Goal: Information Seeking & Learning: Learn about a topic

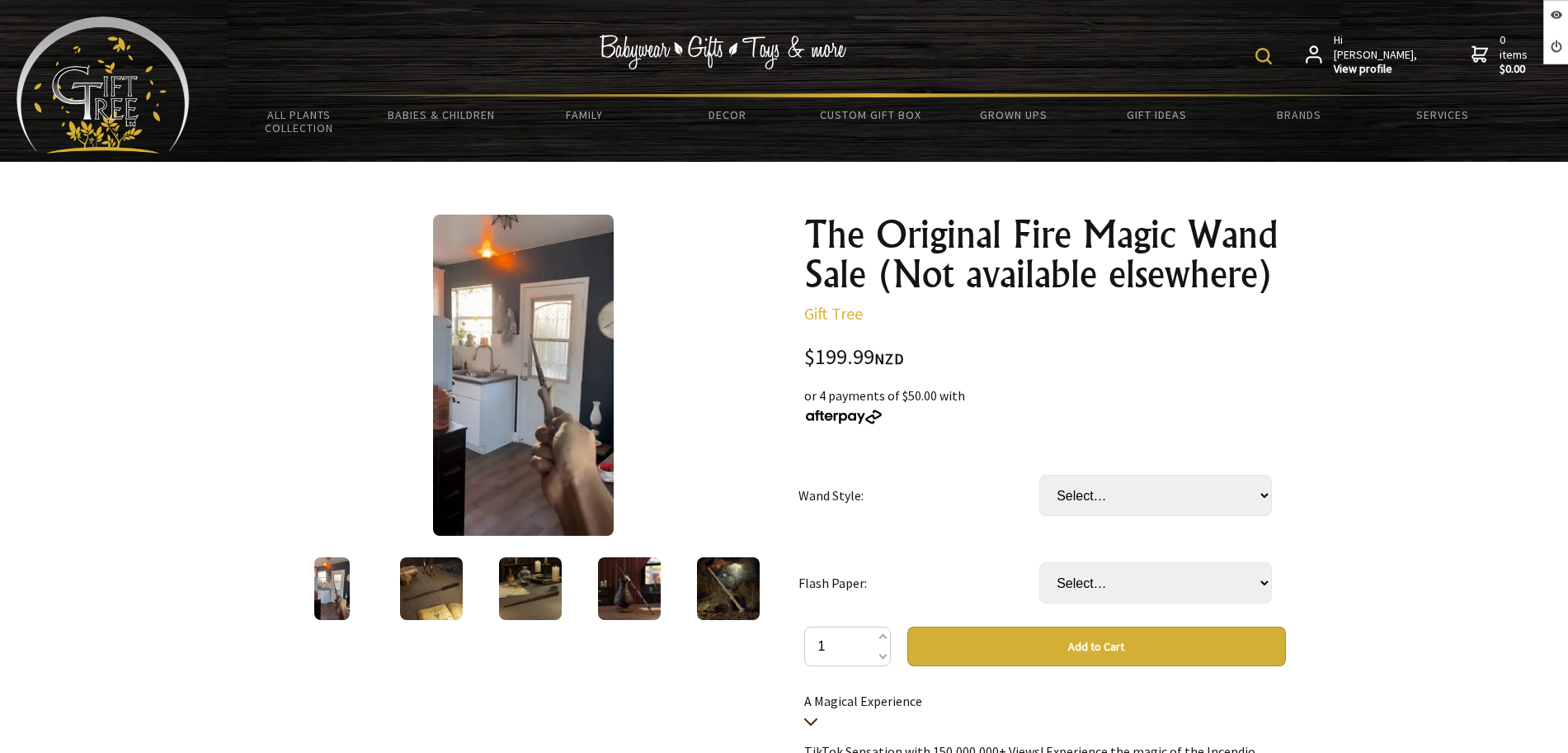
click at [1108, 582] on select "Select… 200 times Consumable papers (+ $19.99) 10x10 size paper (+ $0.50)" at bounding box center [1155, 582] width 233 height 42
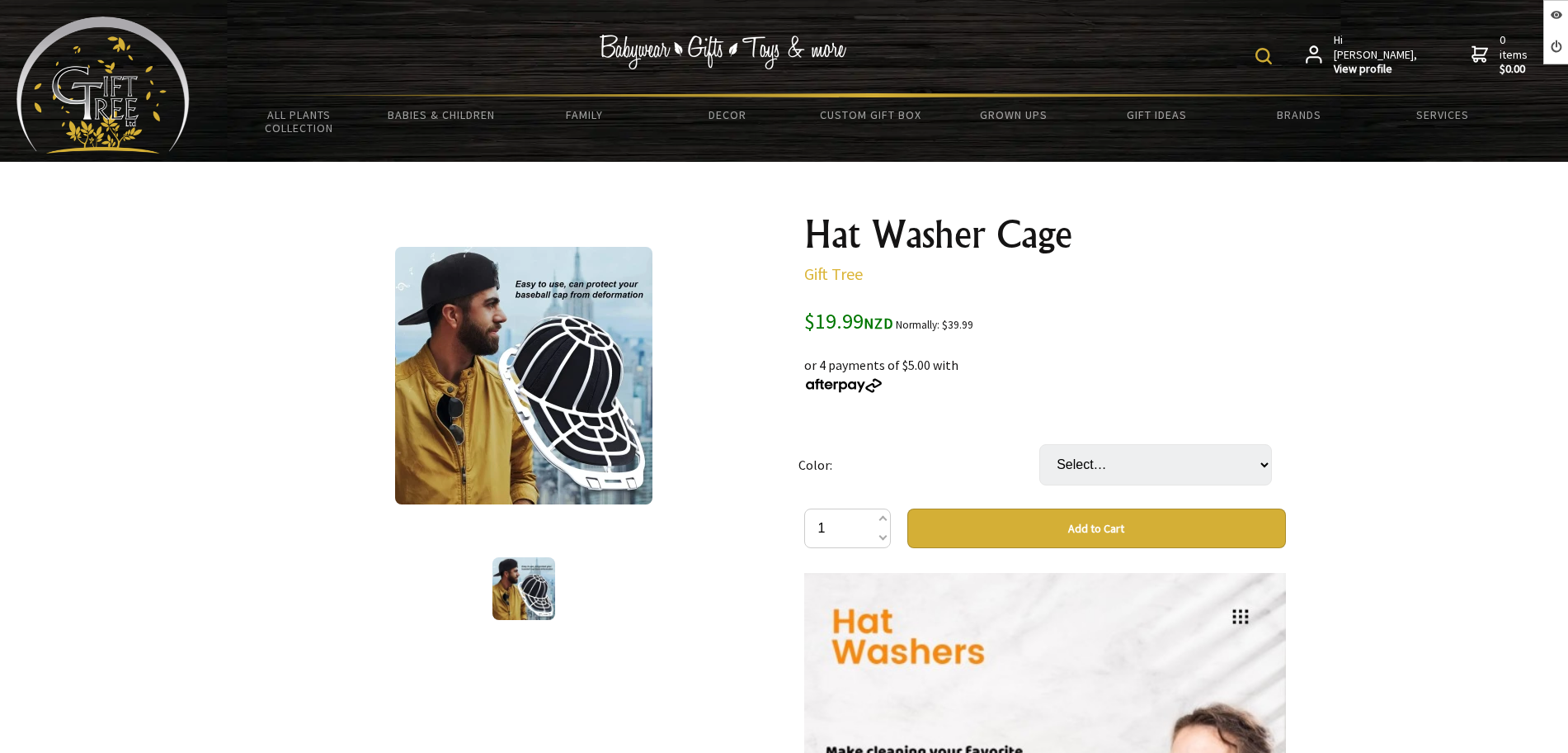
scroll to position [310, 0]
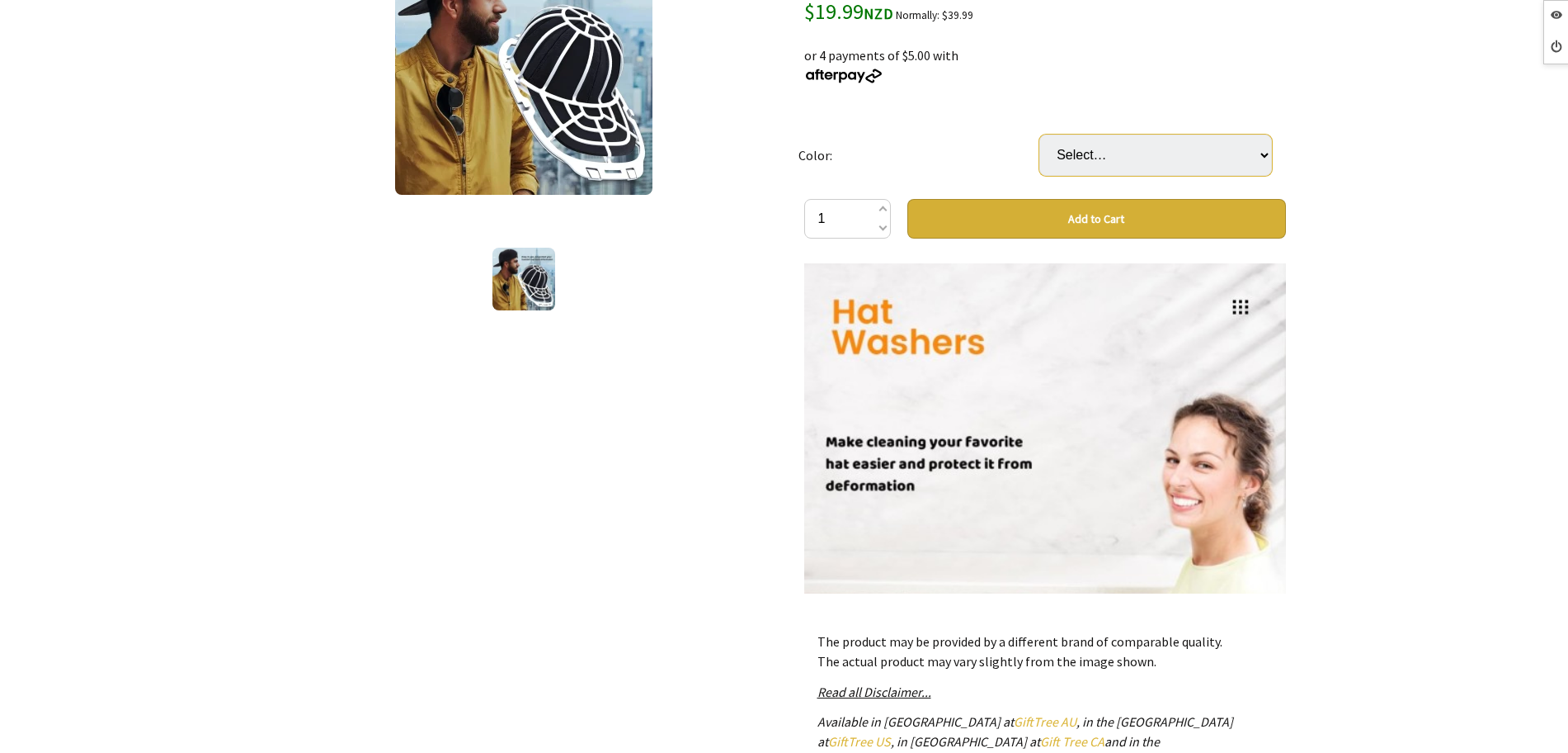
click at [1144, 150] on select "Select… White" at bounding box center [1155, 154] width 233 height 42
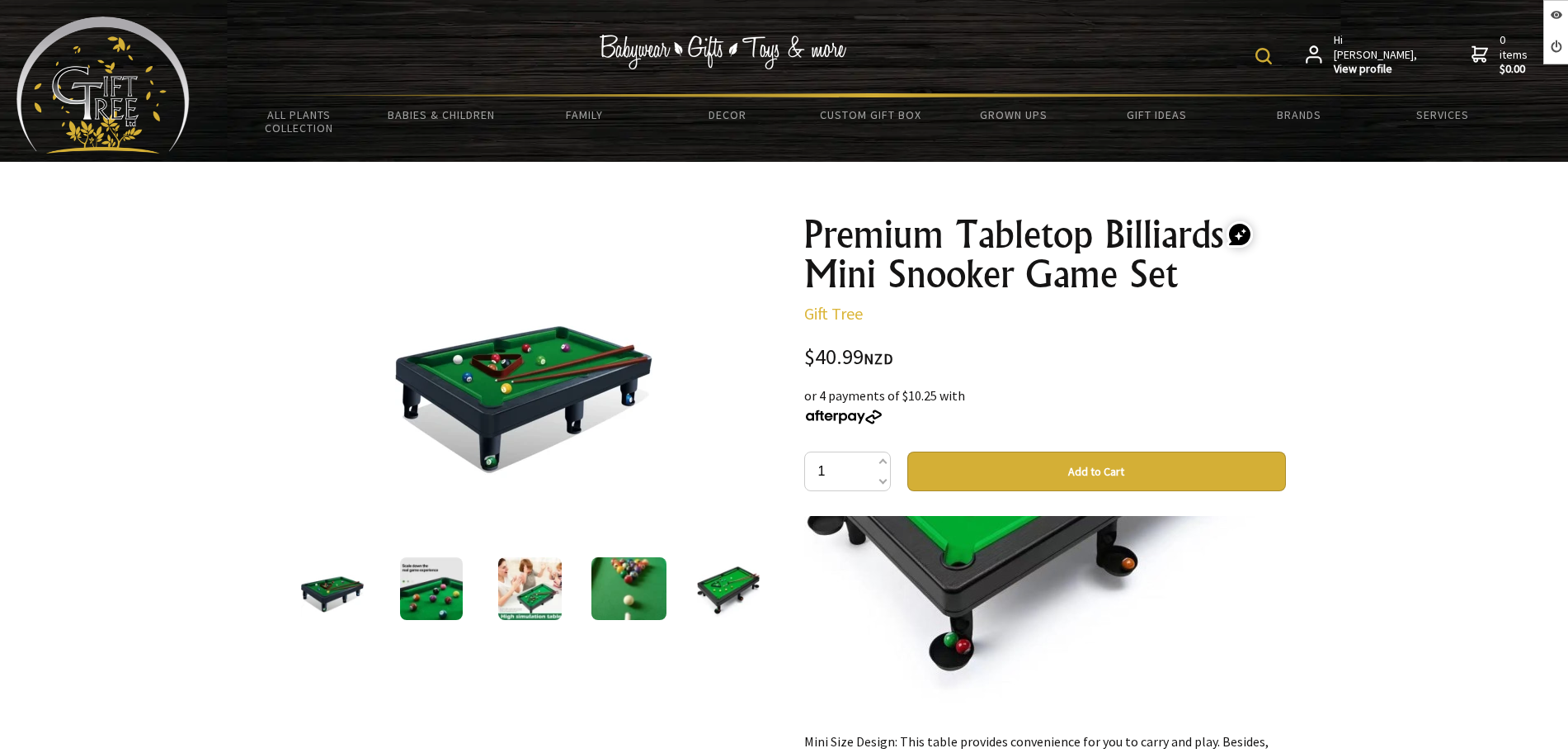
click at [132, 99] on img at bounding box center [103, 85] width 174 height 137
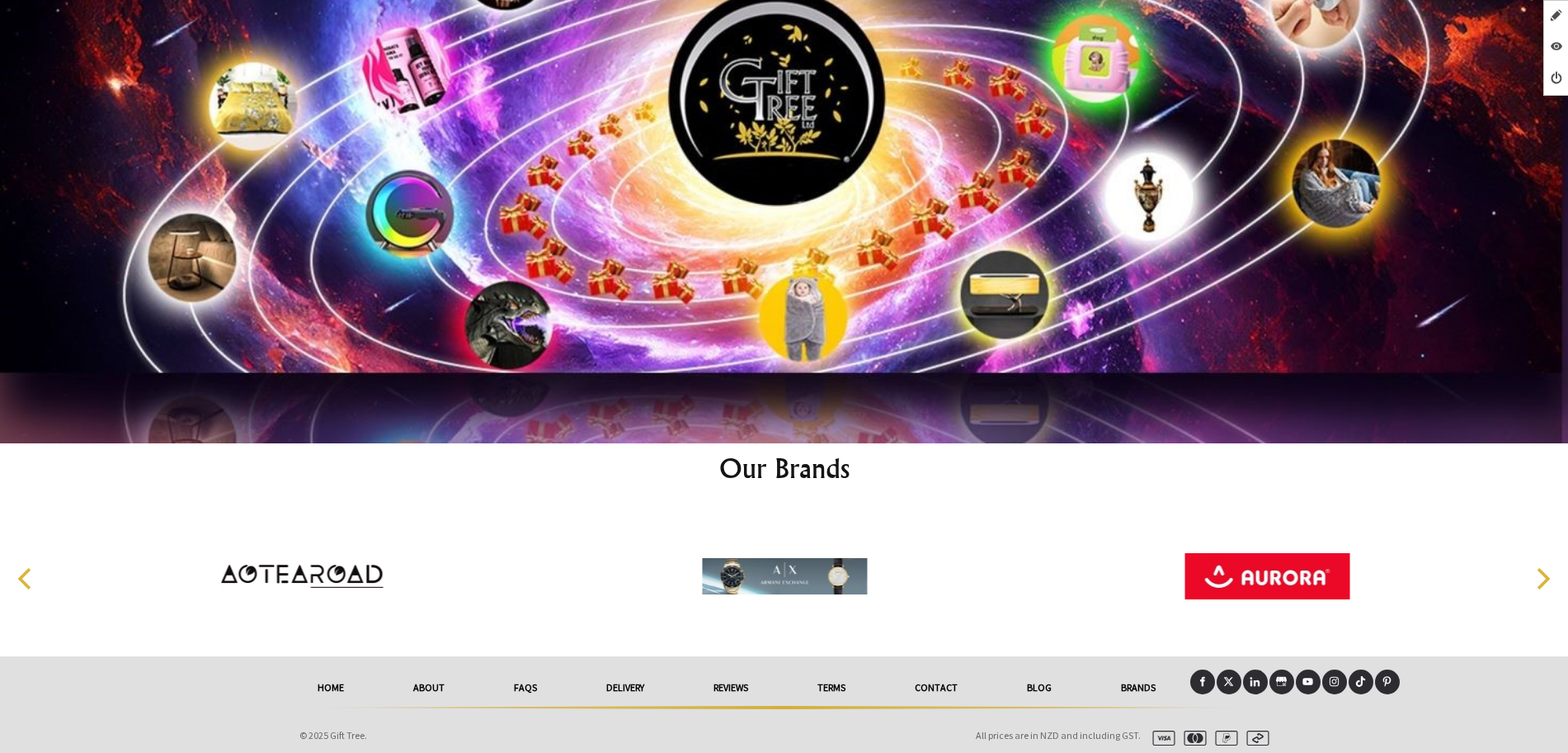
scroll to position [8894, 0]
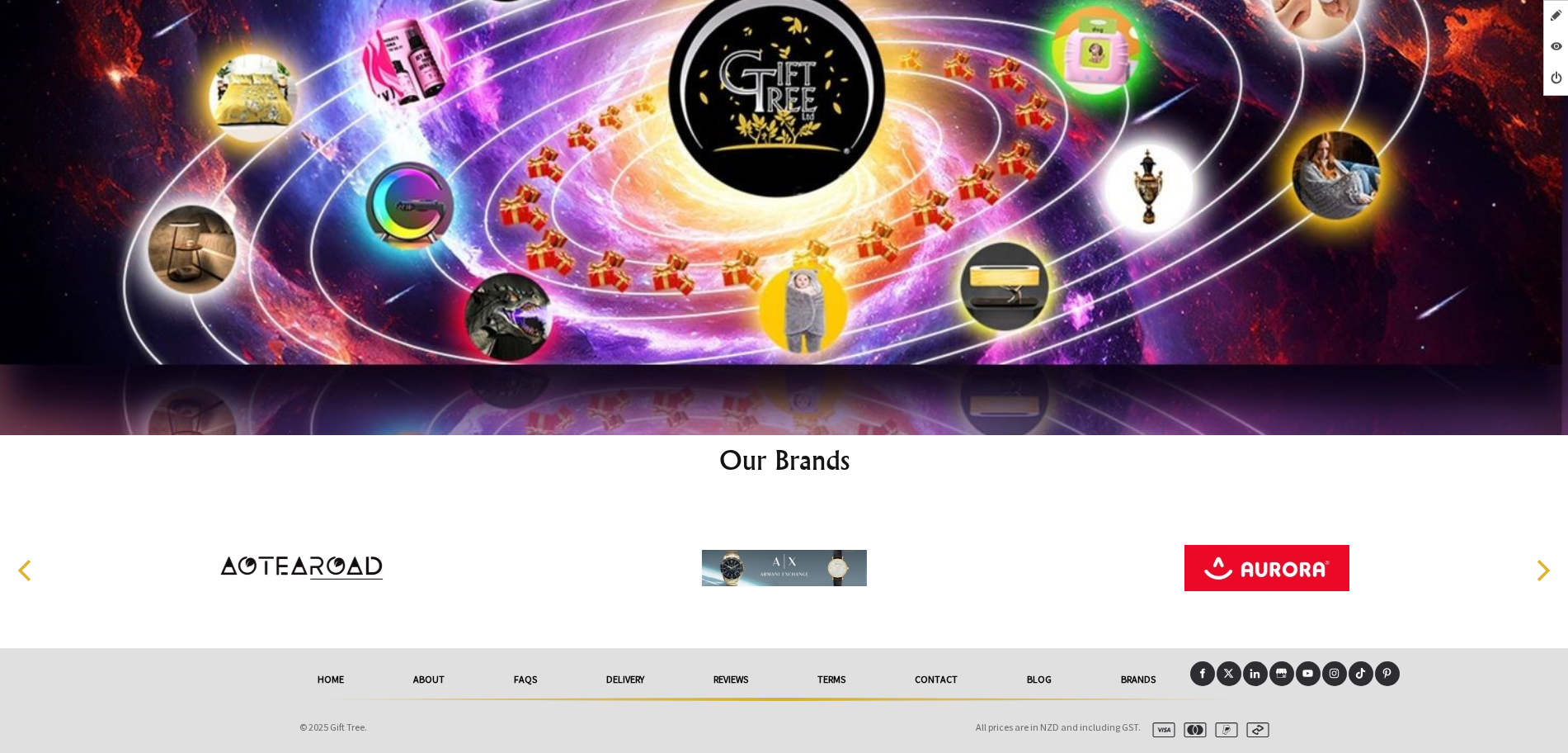
click at [1231, 674] on icon at bounding box center [1228, 673] width 11 height 11
click at [1232, 675] on icon at bounding box center [1228, 673] width 11 height 11
click at [1257, 670] on icon at bounding box center [1254, 673] width 11 height 11
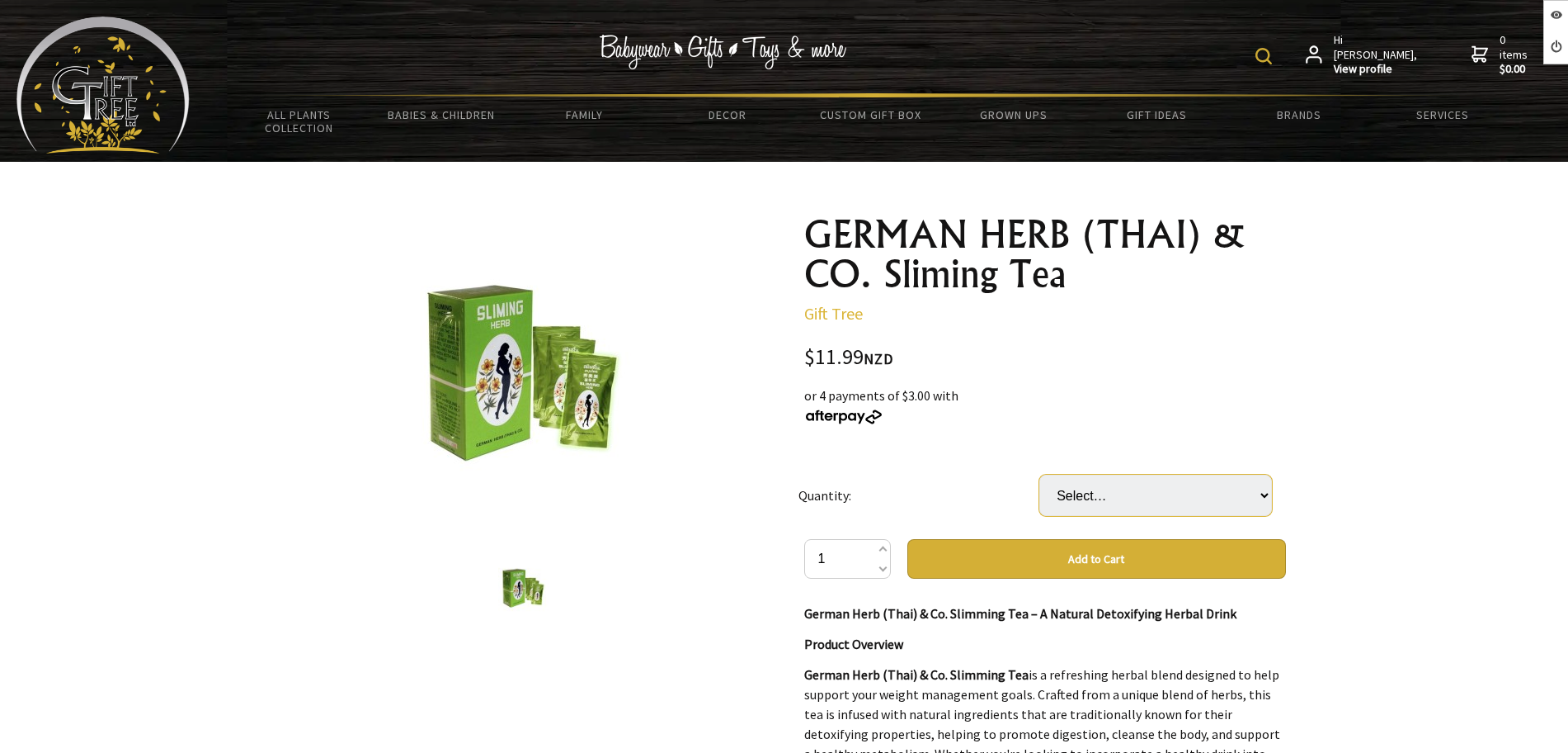
click at [1047, 501] on select "Select… 10 (+ $107.91)" at bounding box center [1155, 495] width 233 height 42
